Goal: Transaction & Acquisition: Purchase product/service

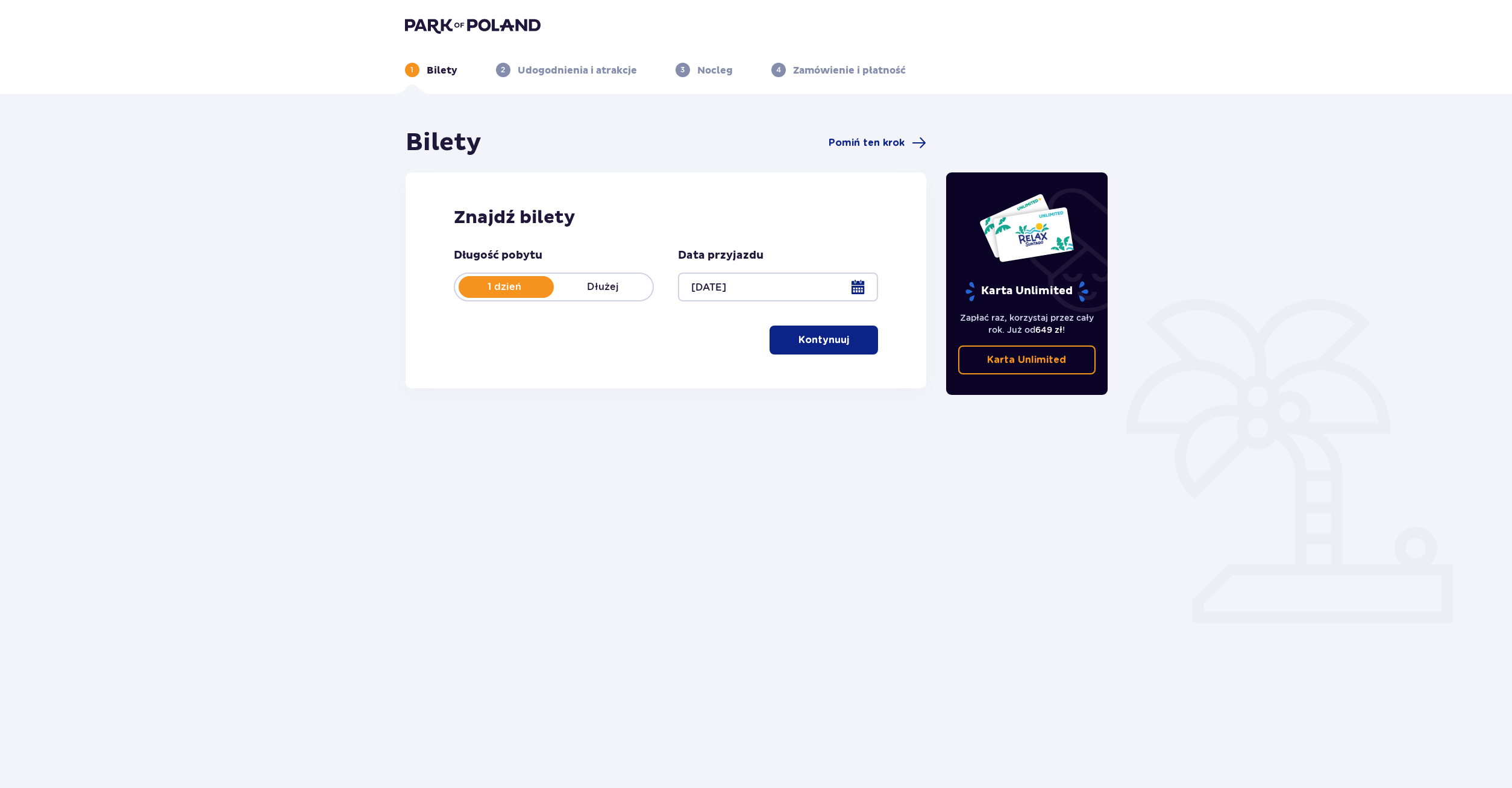
click at [826, 344] on p "Kontynuuj" at bounding box center [824, 339] width 51 height 13
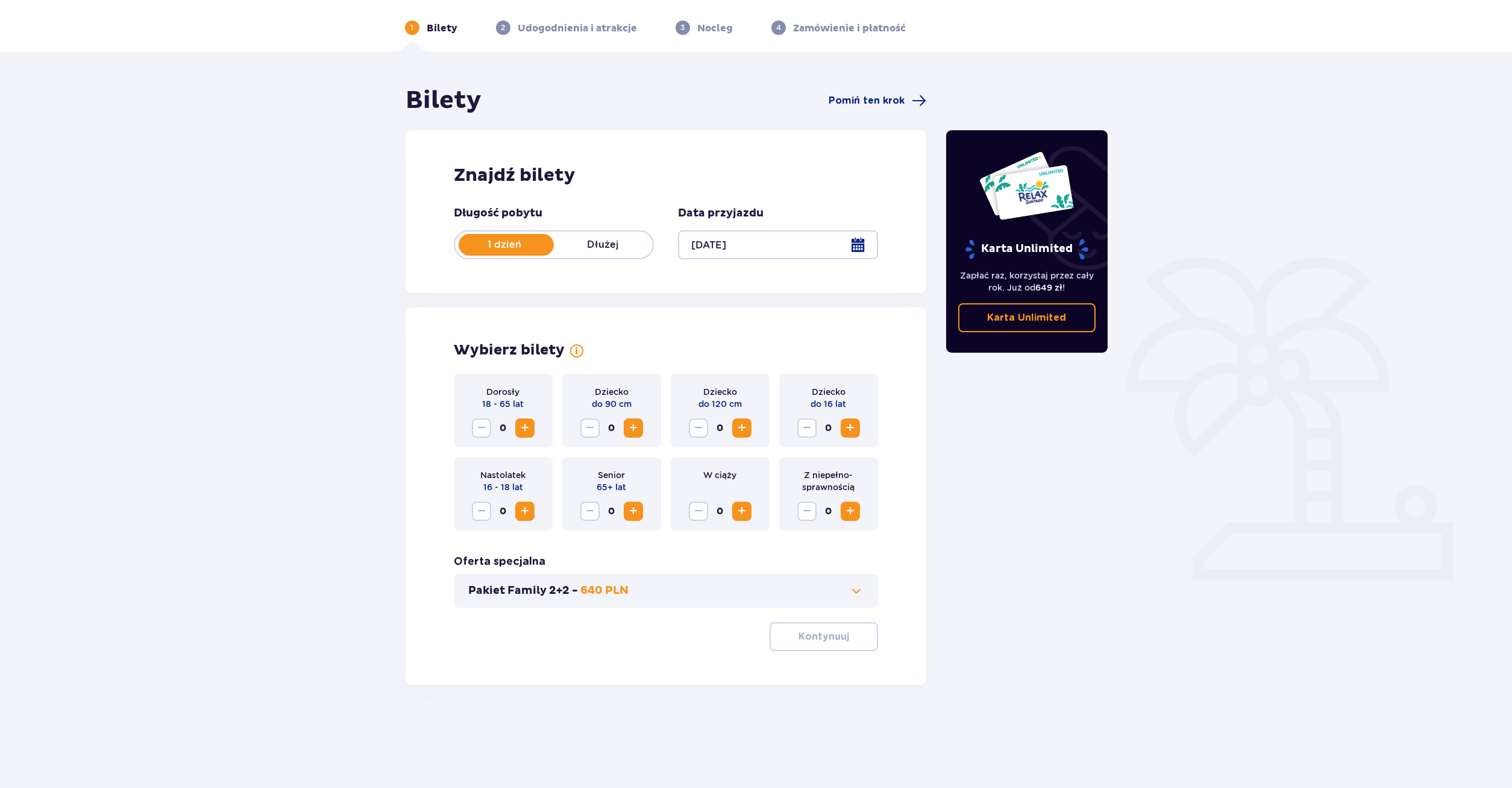
scroll to position [43, 0]
click at [535, 422] on div "Dorosły 18 - 65 lat 0" at bounding box center [503, 409] width 99 height 73
click at [531, 427] on span "Zwiększ" at bounding box center [524, 427] width 14 height 14
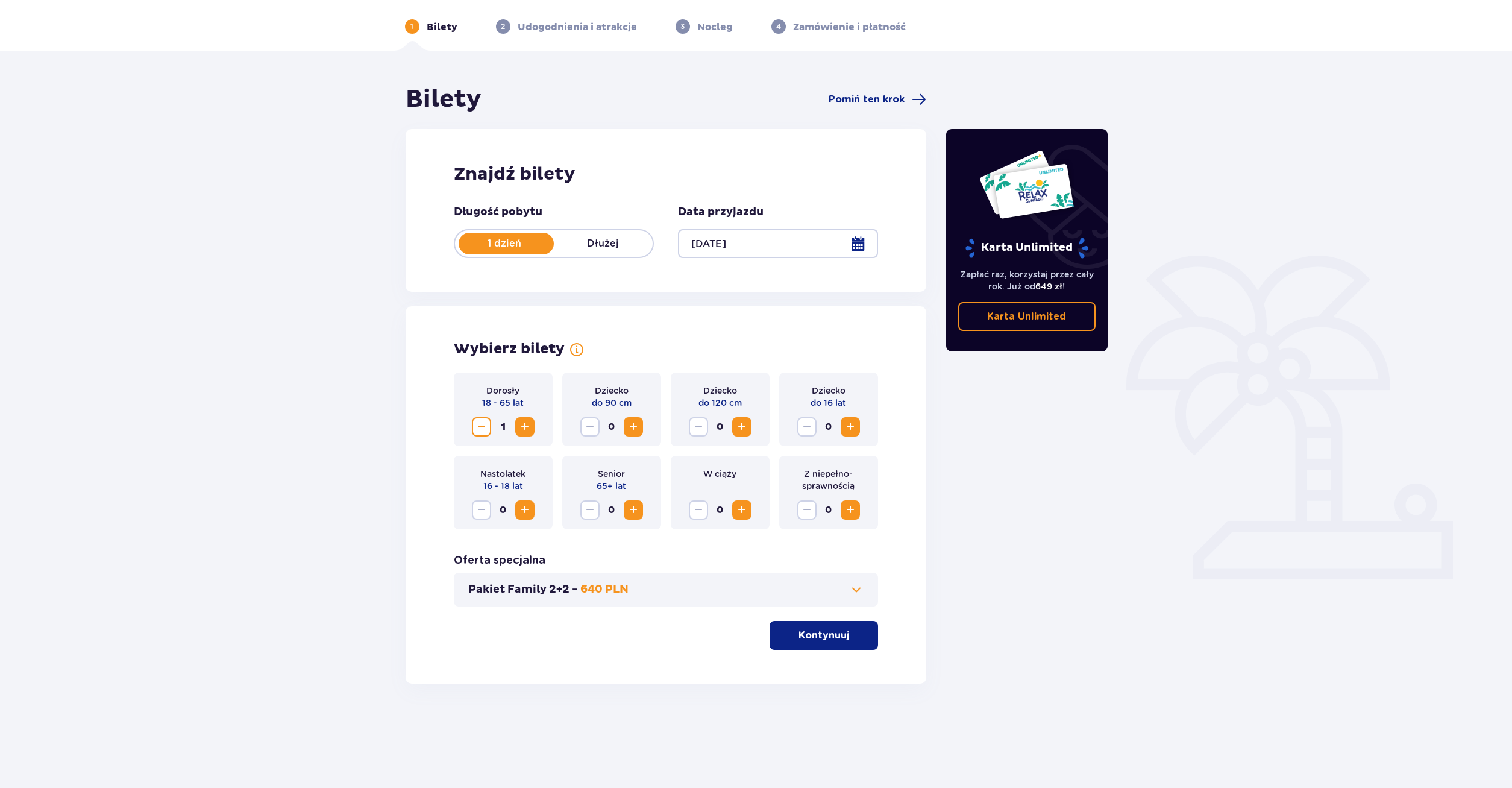
click at [851, 636] on span "button" at bounding box center [851, 635] width 14 height 14
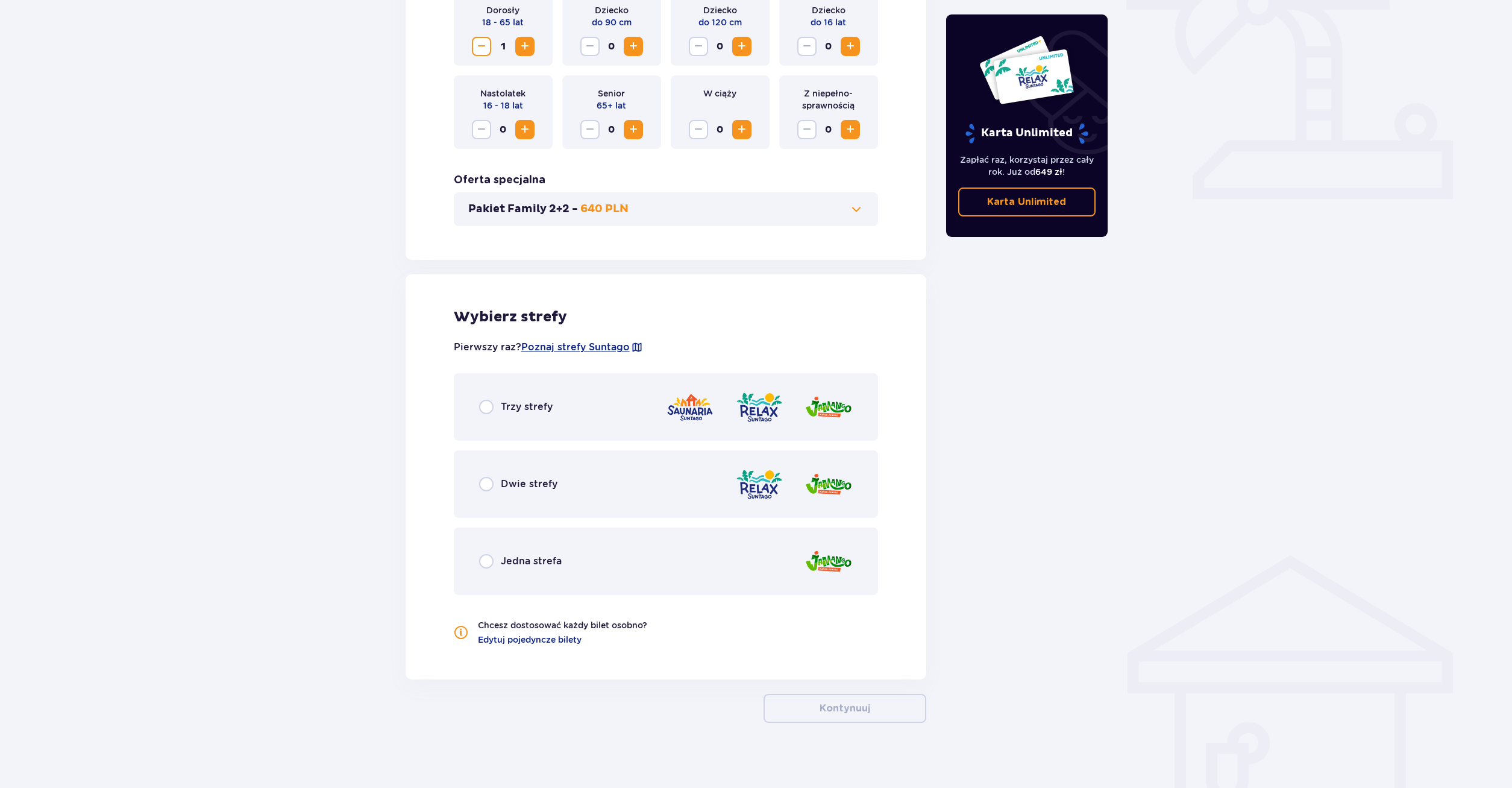
scroll to position [431, 0]
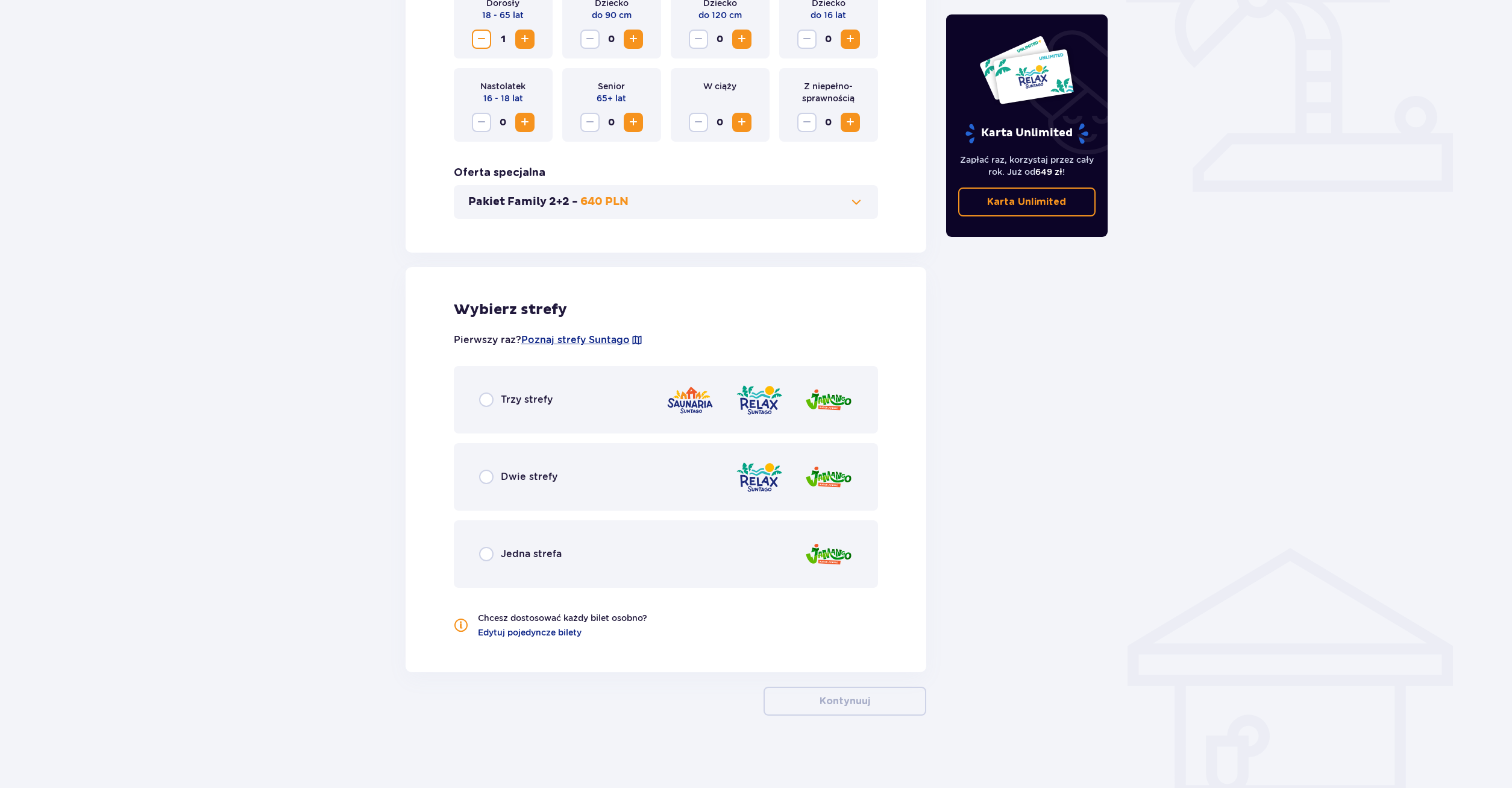
click at [502, 403] on span "Trzy strefy" at bounding box center [527, 399] width 52 height 13
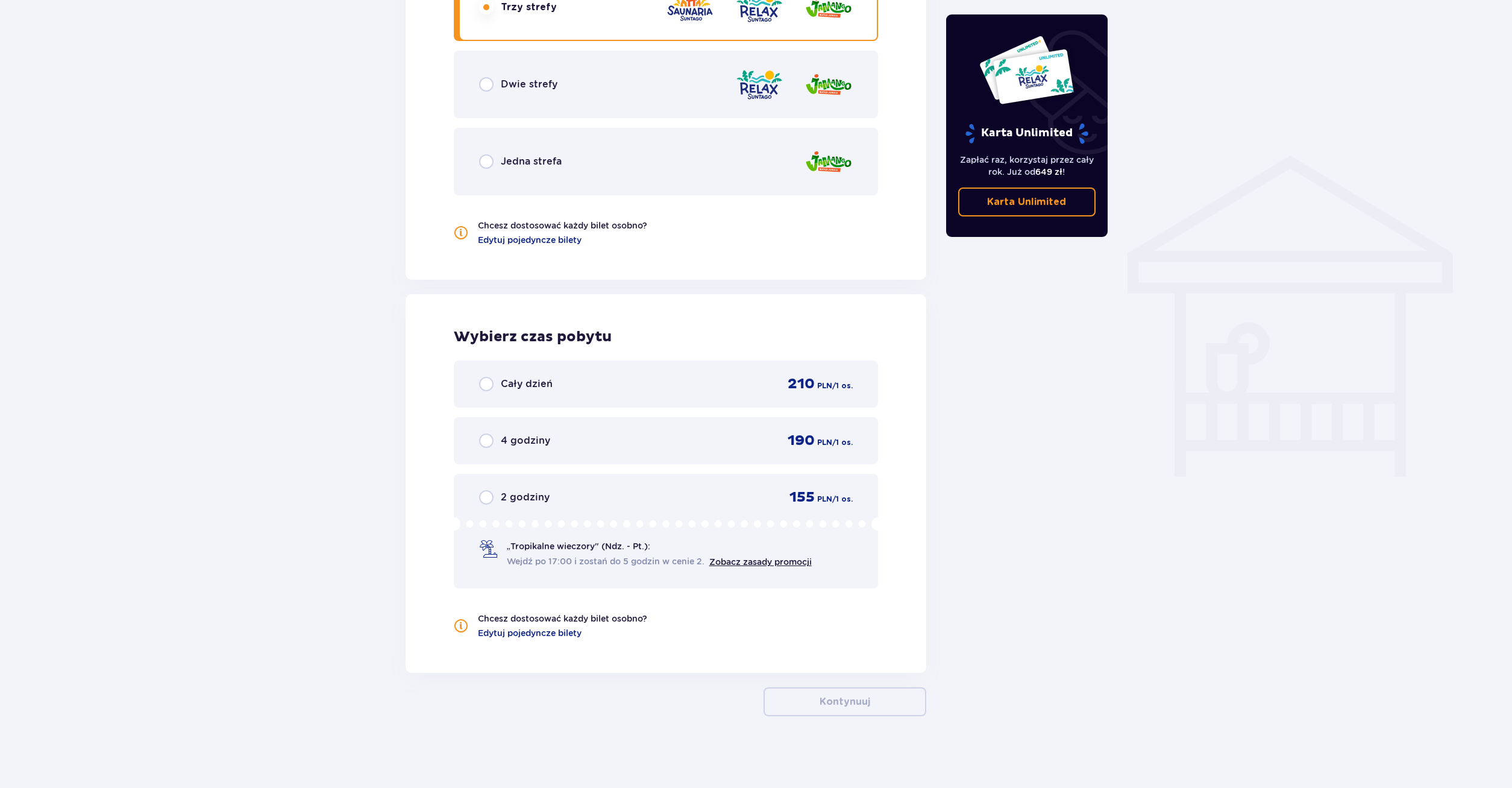
scroll to position [824, 0]
click at [536, 424] on div "4 godziny 190 PLN / 1 os." at bounding box center [666, 440] width 425 height 47
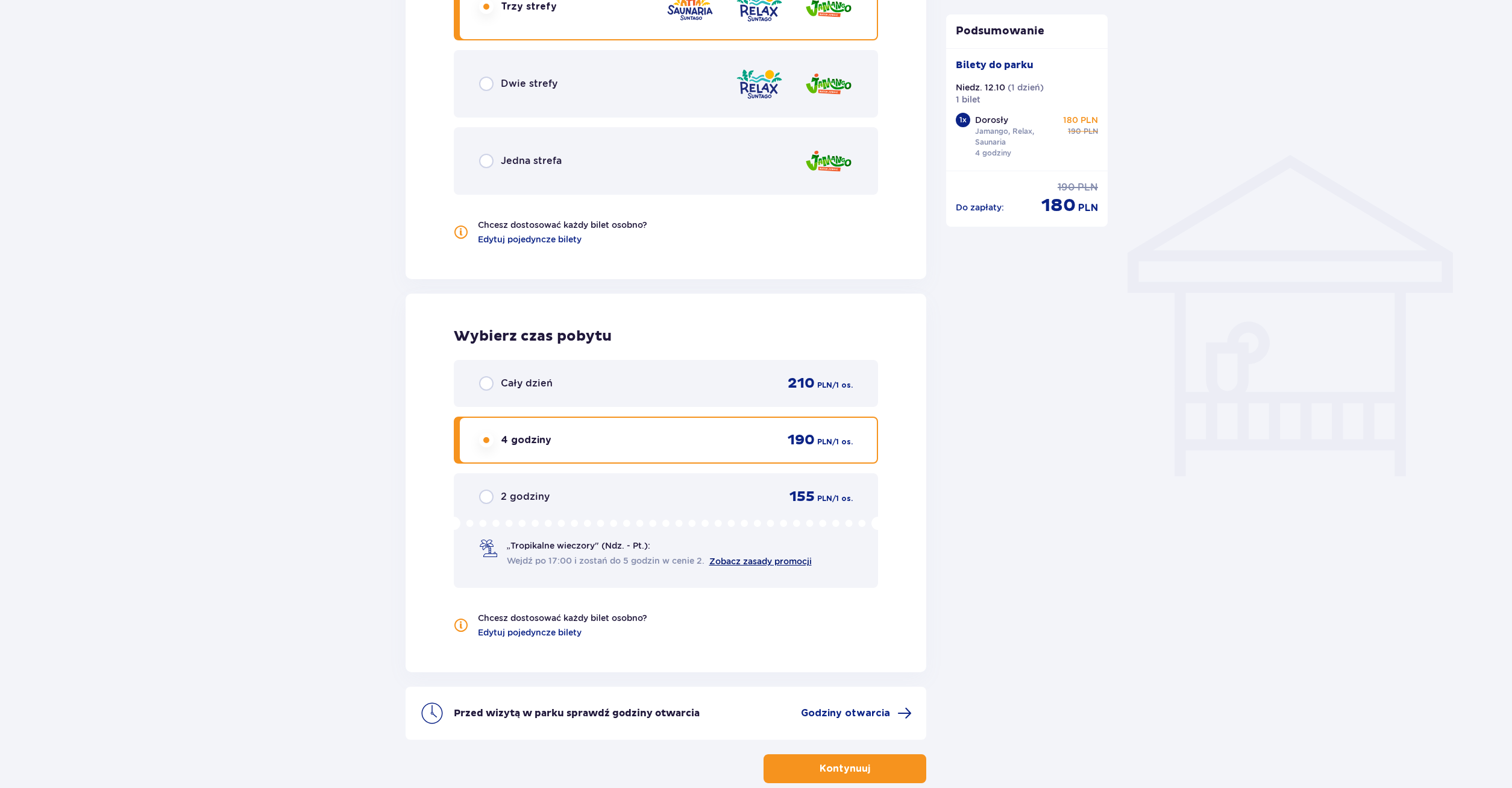
click at [764, 558] on link "Zobacz zasady promocji" at bounding box center [760, 562] width 102 height 10
click at [486, 497] on input "radio" at bounding box center [486, 497] width 14 height 14
radio input "true"
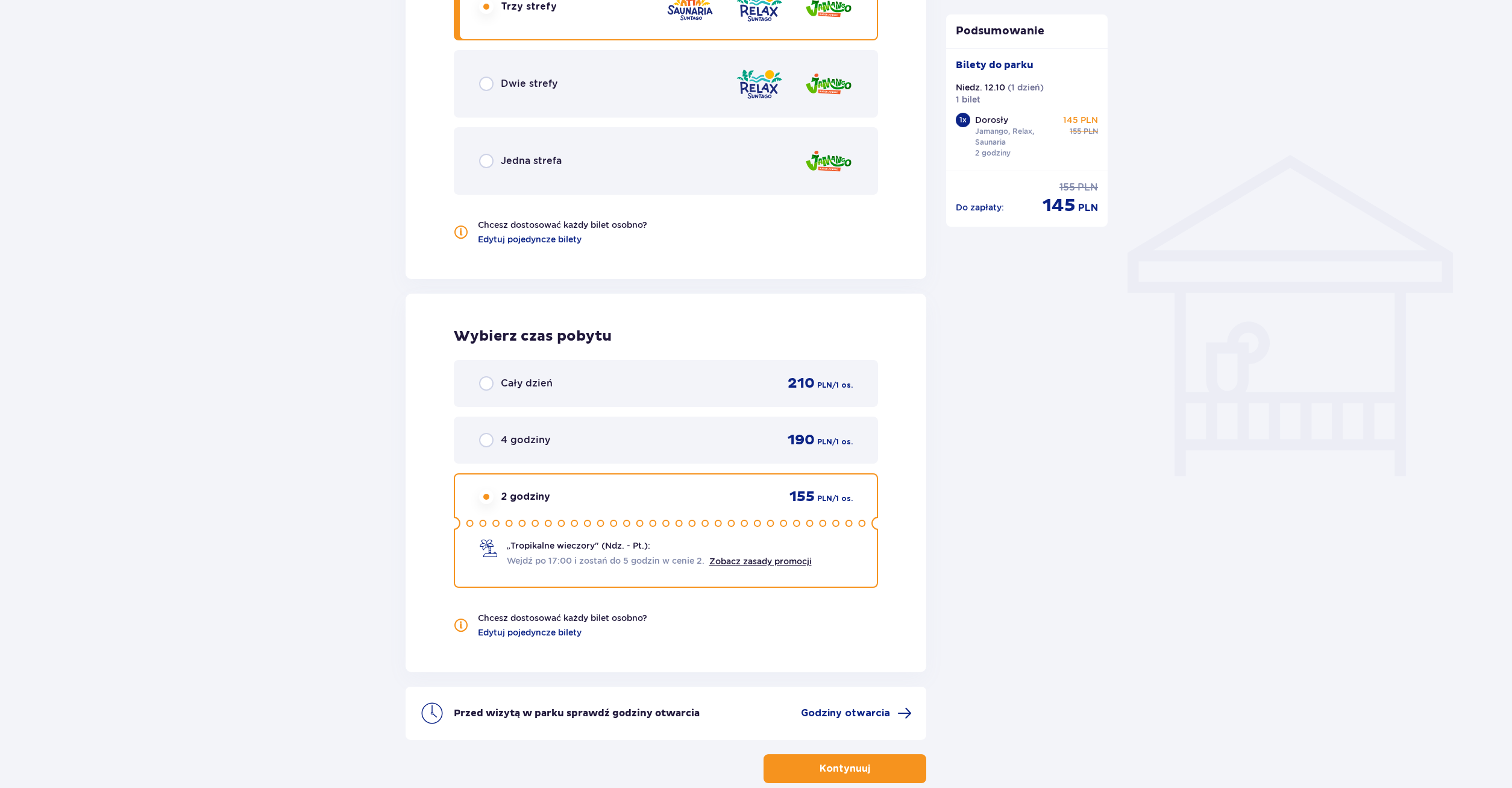
click at [489, 393] on div "Cały dzień 210 PLN / 1 os." at bounding box center [666, 383] width 425 height 47
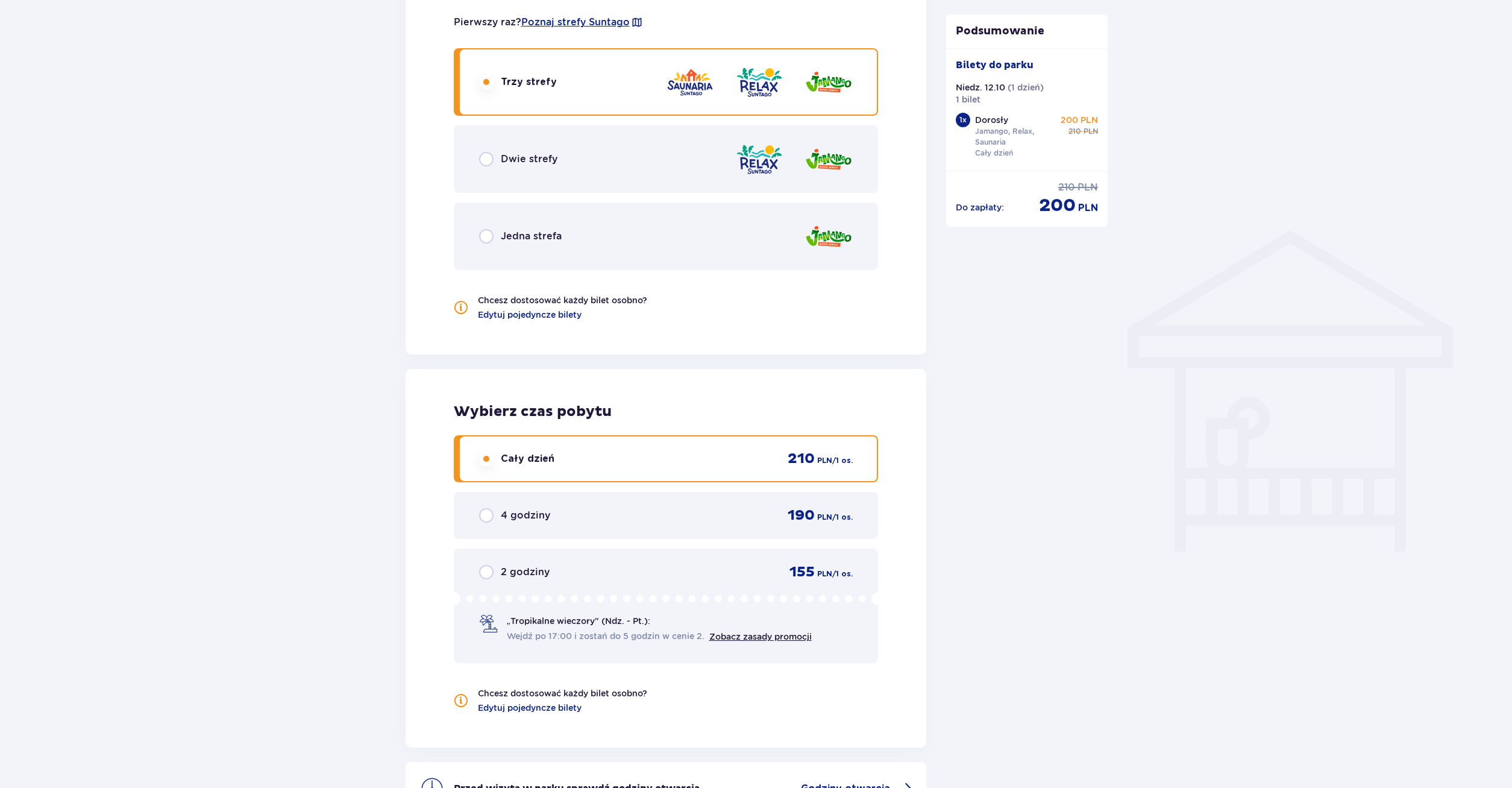
scroll to position [702, 0]
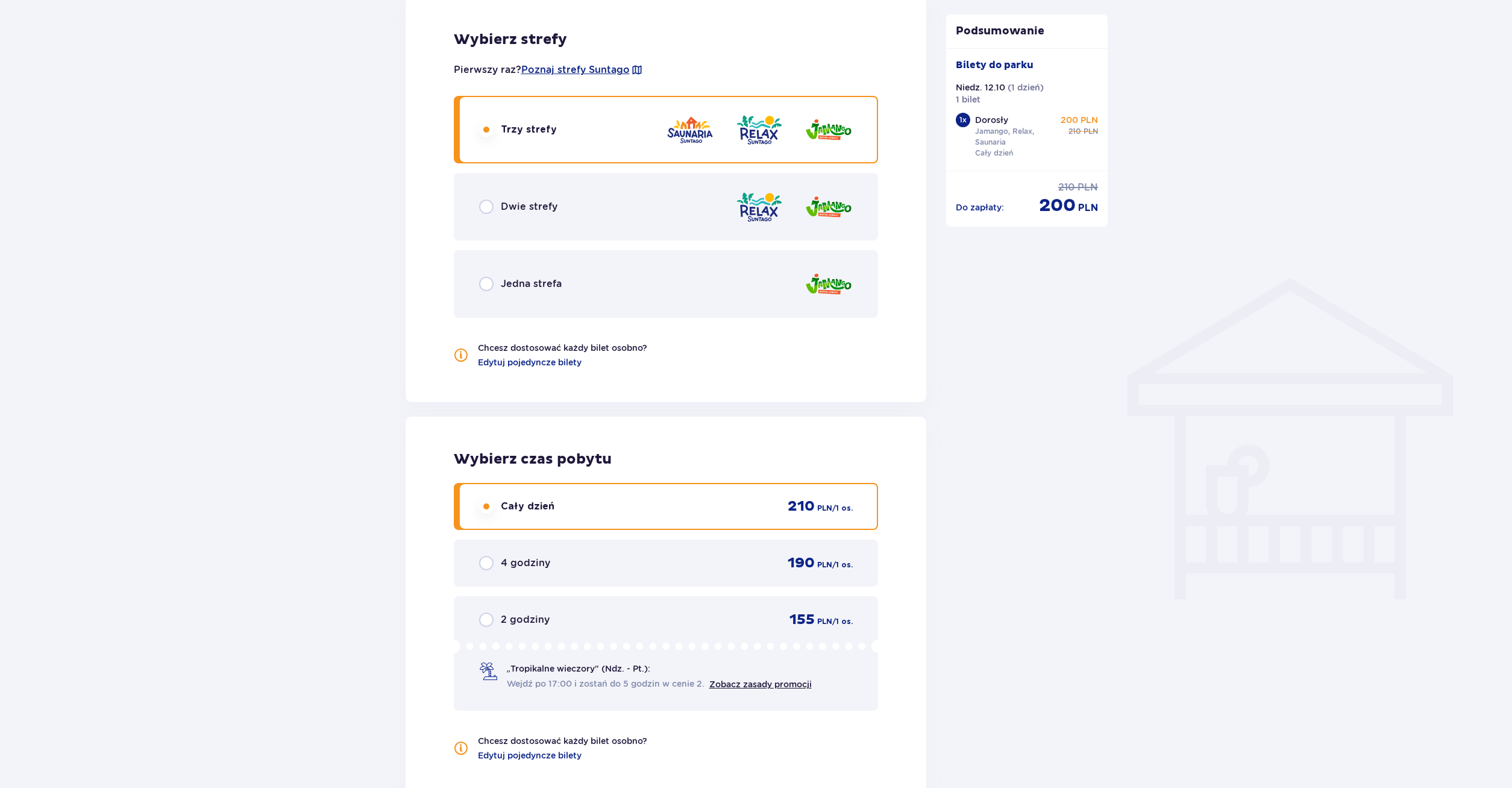
click at [483, 208] on input "radio" at bounding box center [486, 206] width 14 height 14
radio input "true"
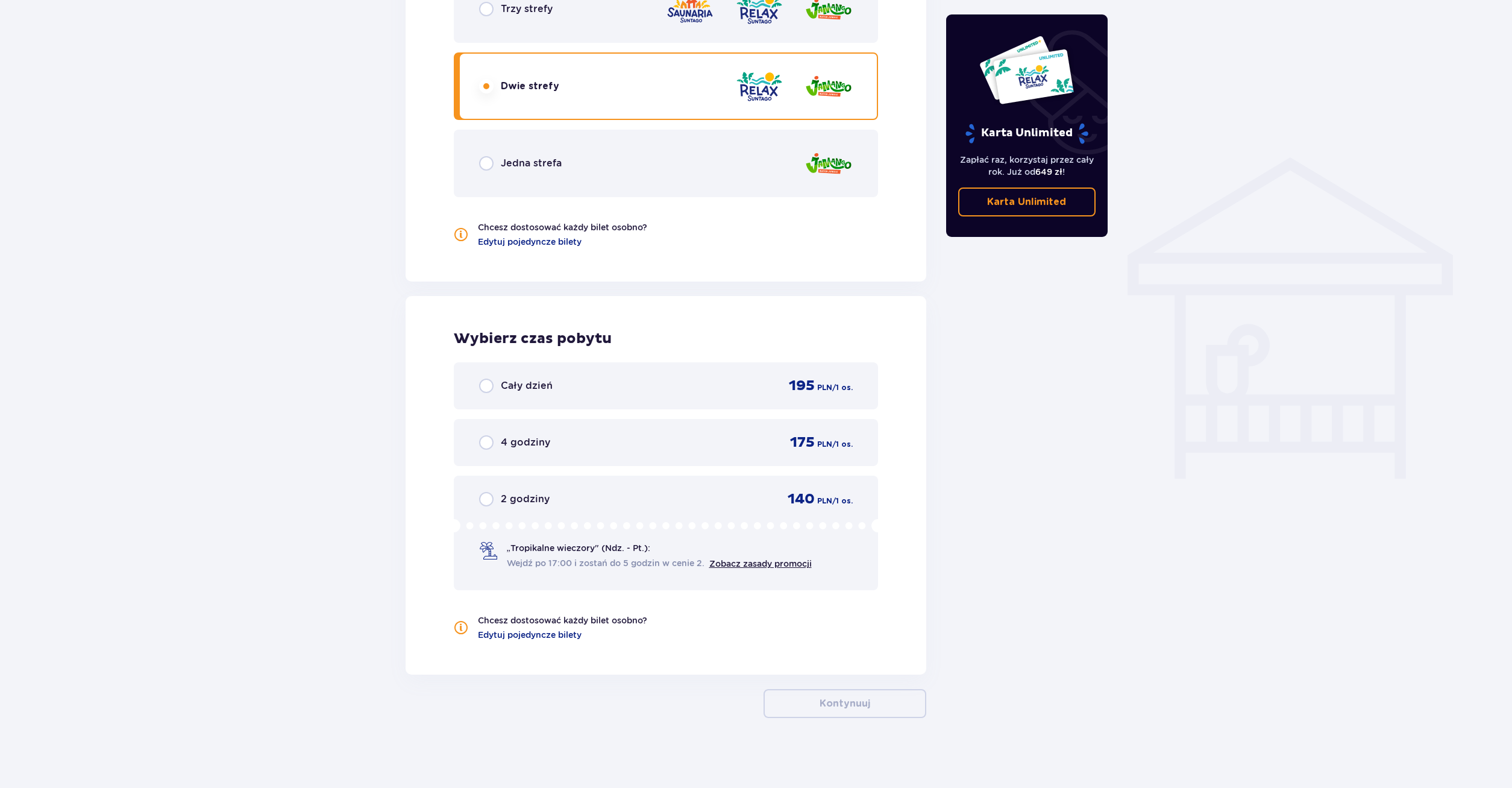
scroll to position [824, 0]
click at [482, 390] on input "radio" at bounding box center [486, 383] width 14 height 14
radio input "true"
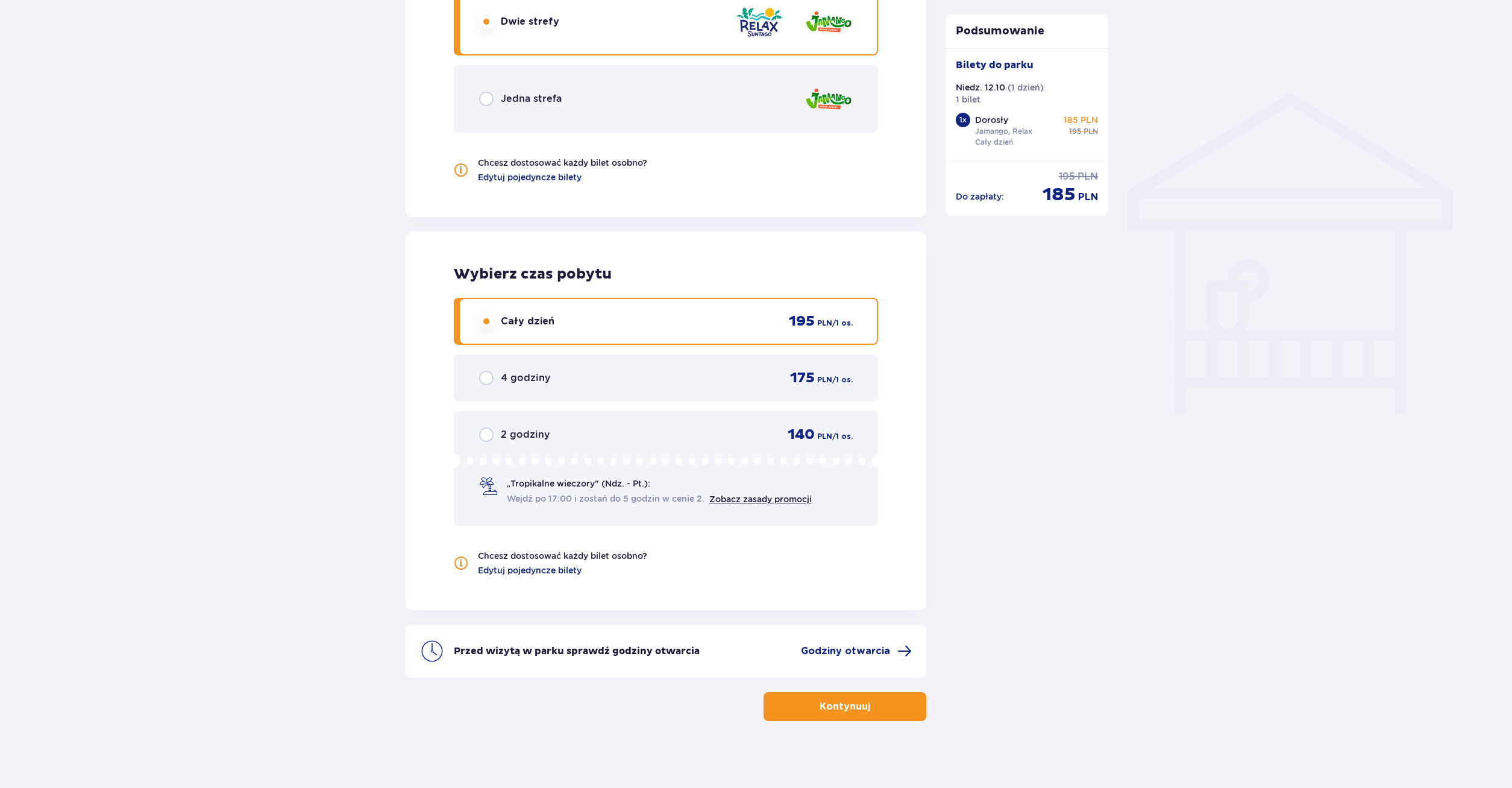
scroll to position [892, 0]
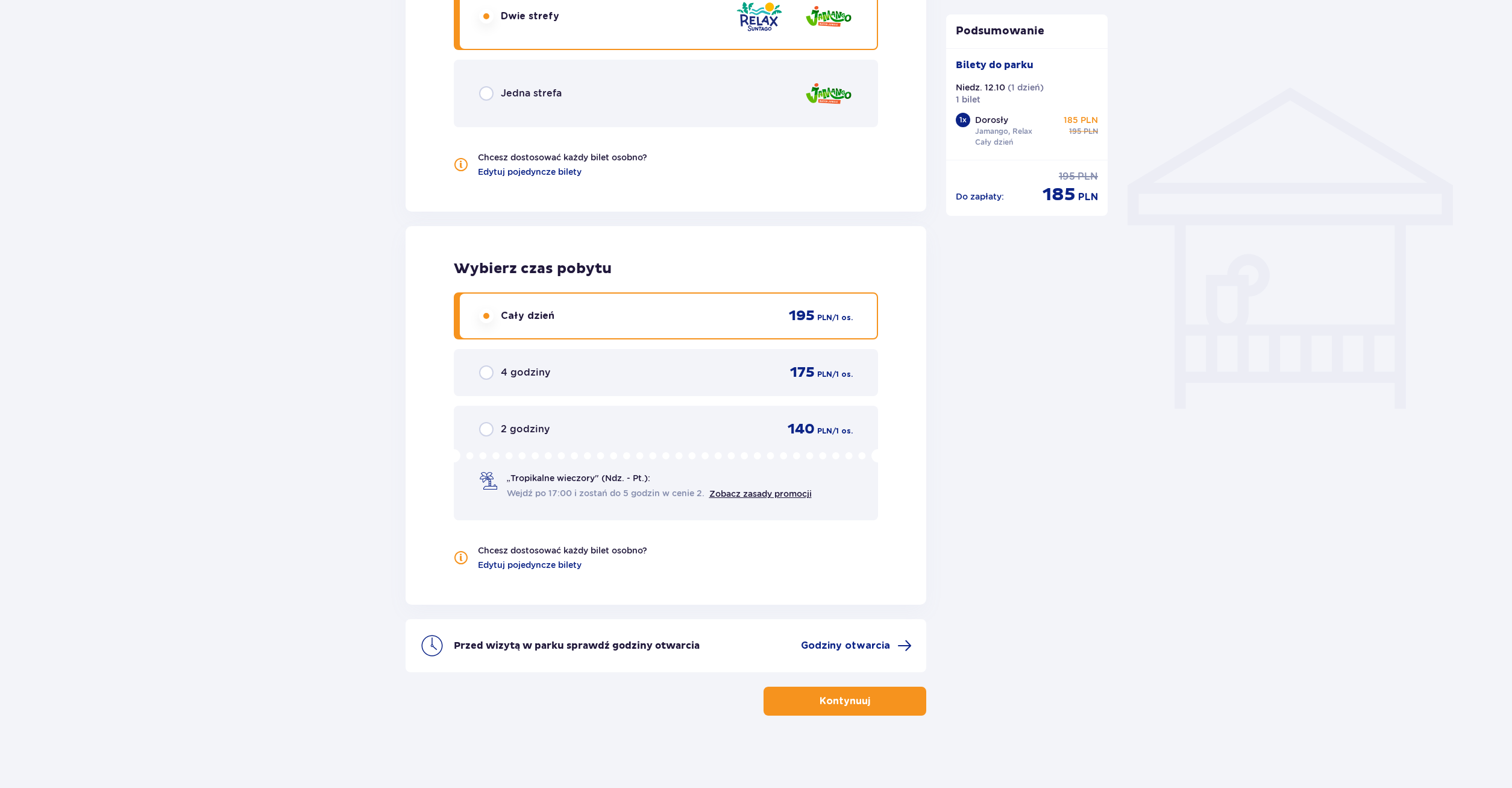
click at [498, 372] on div "4 godziny" at bounding box center [515, 372] width 71 height 14
